Goal: Entertainment & Leisure: Consume media (video, audio)

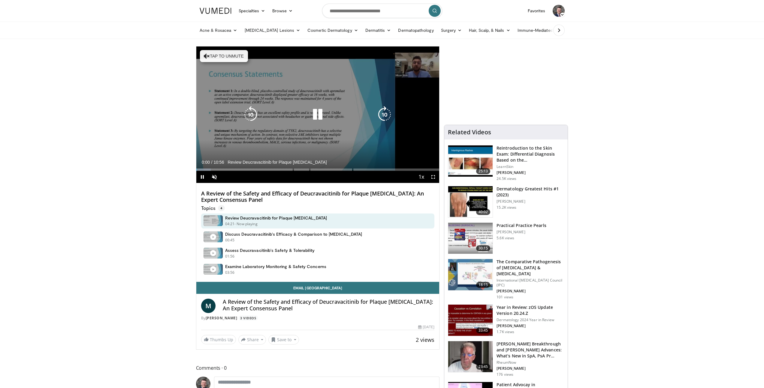
click at [316, 115] on icon "Video Player" at bounding box center [317, 114] width 17 height 17
